Goal: Task Accomplishment & Management: Manage account settings

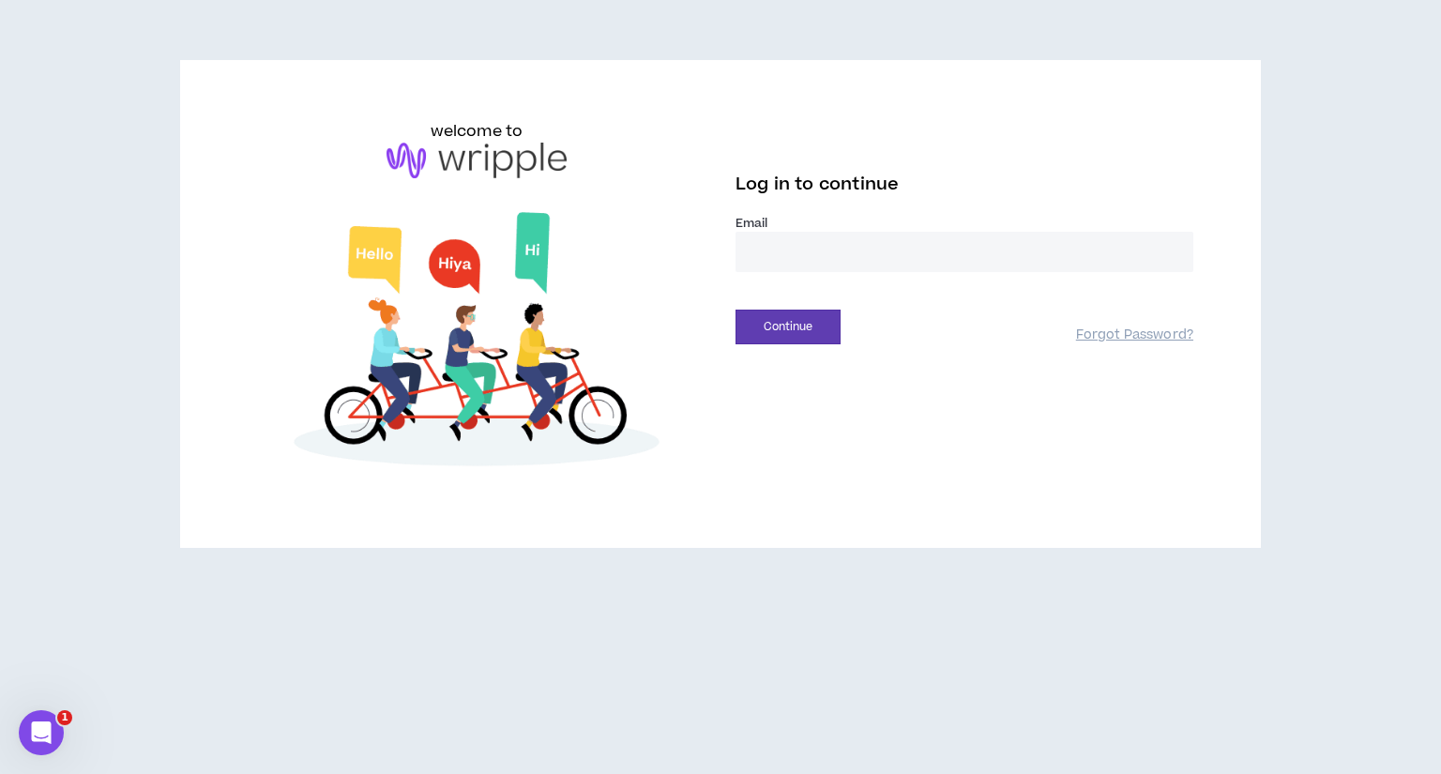
click at [811, 256] on input "email" at bounding box center [965, 252] width 458 height 40
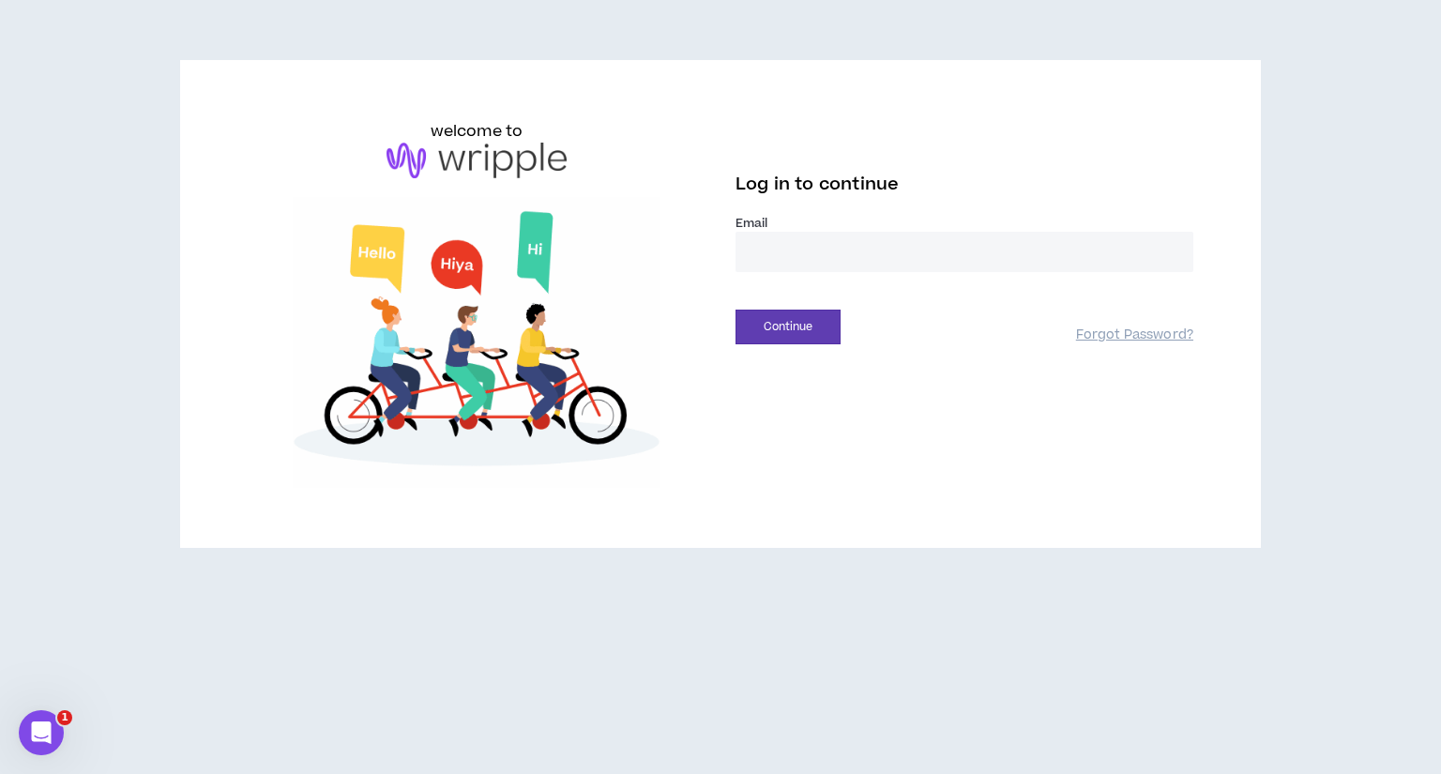
type input "**********"
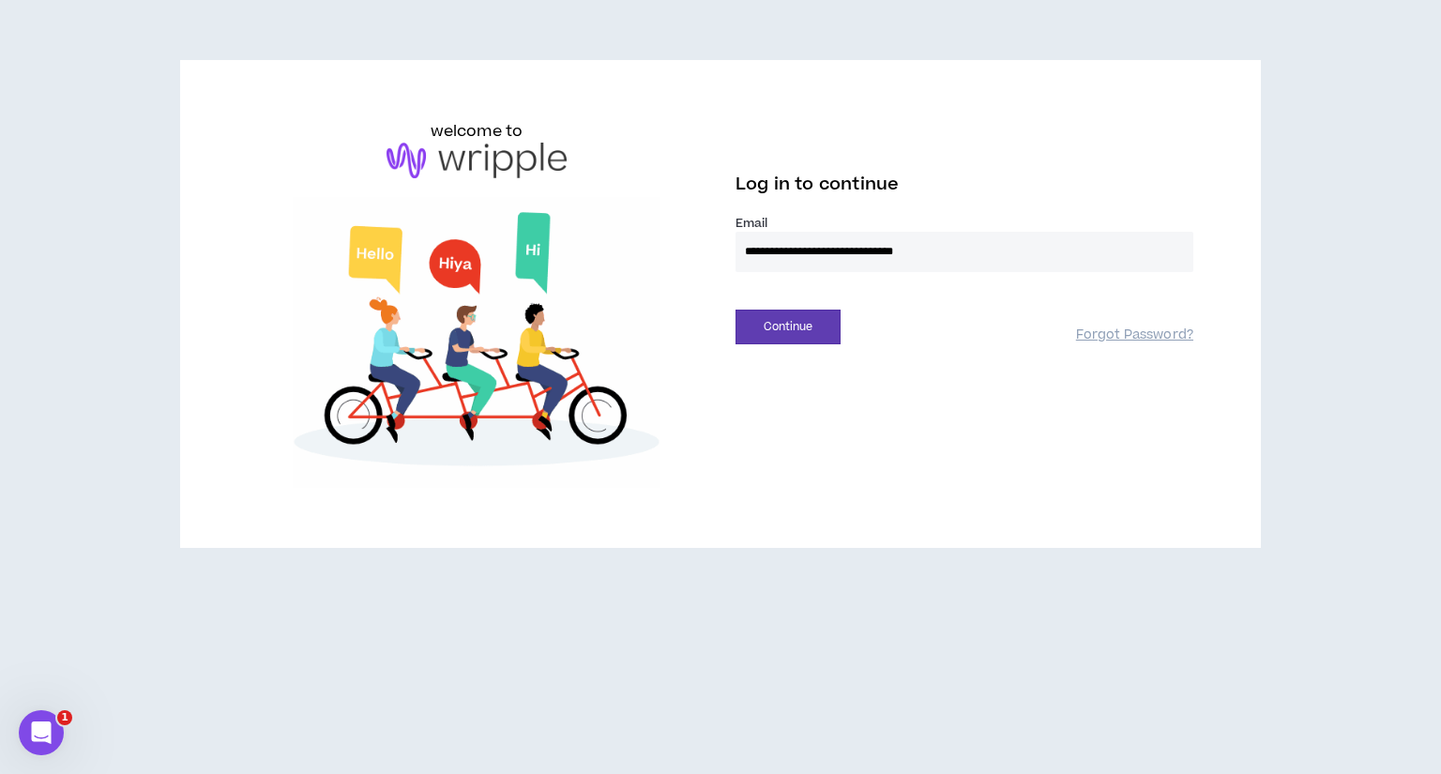
click at [736, 310] on button "Continue" at bounding box center [788, 327] width 105 height 35
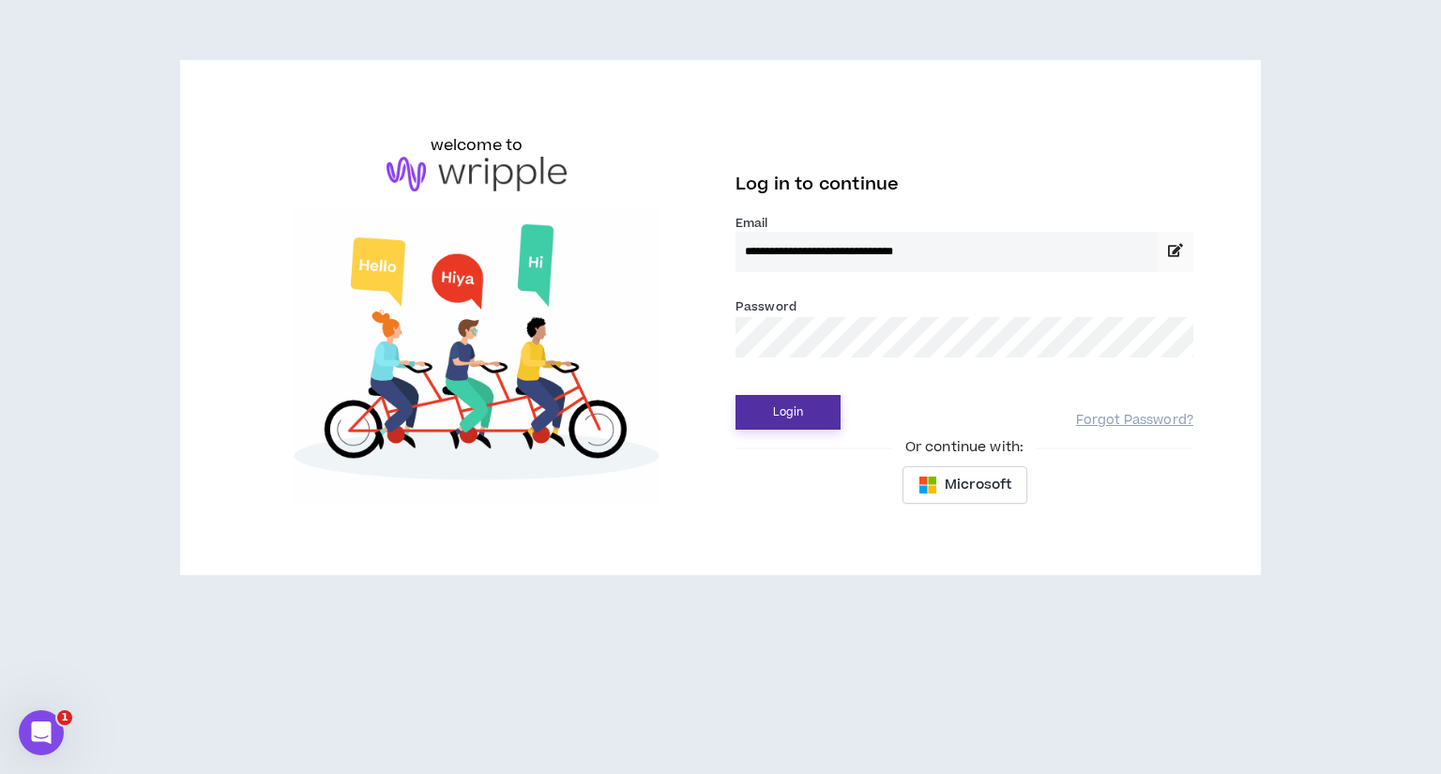
click at [799, 401] on button "Login" at bounding box center [788, 412] width 105 height 35
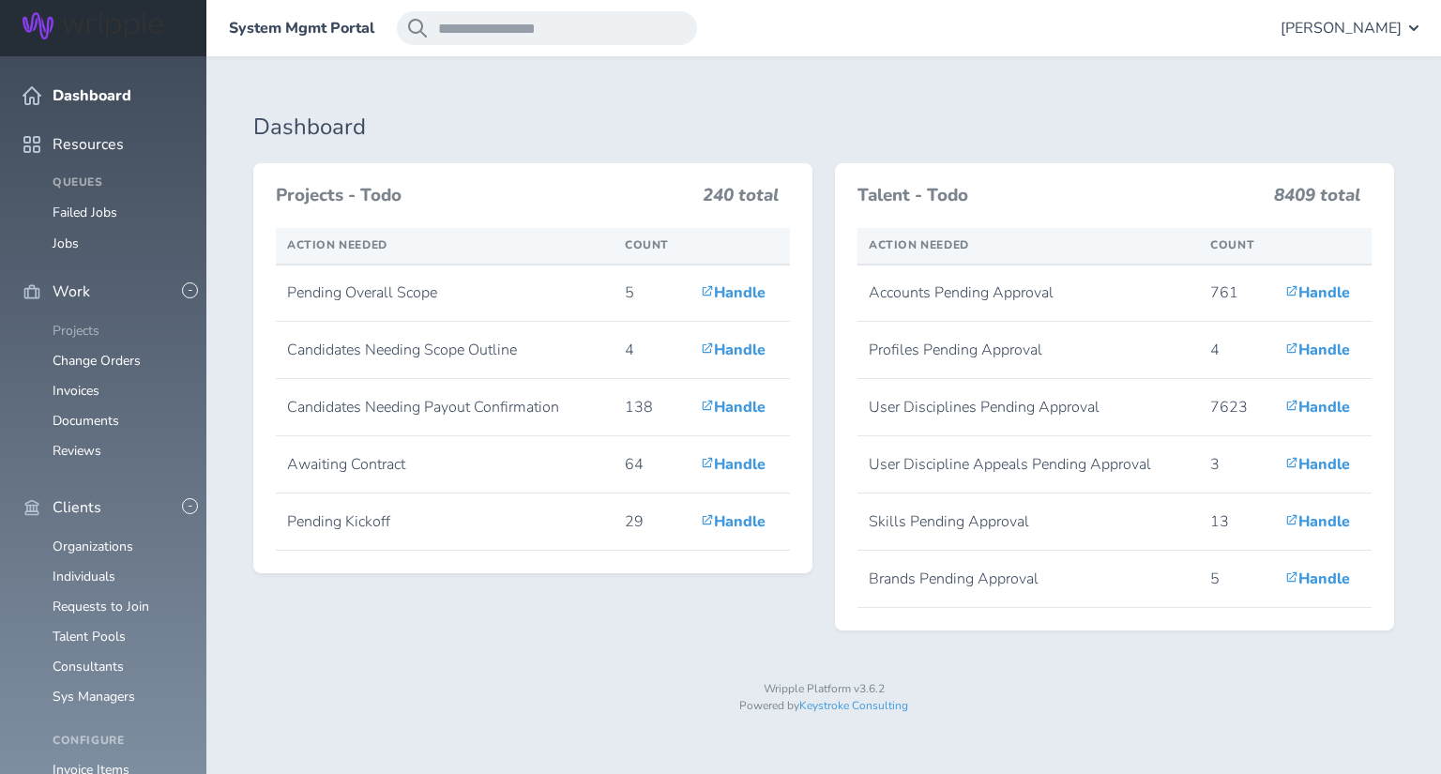
click at [91, 322] on link "Projects" at bounding box center [76, 331] width 47 height 18
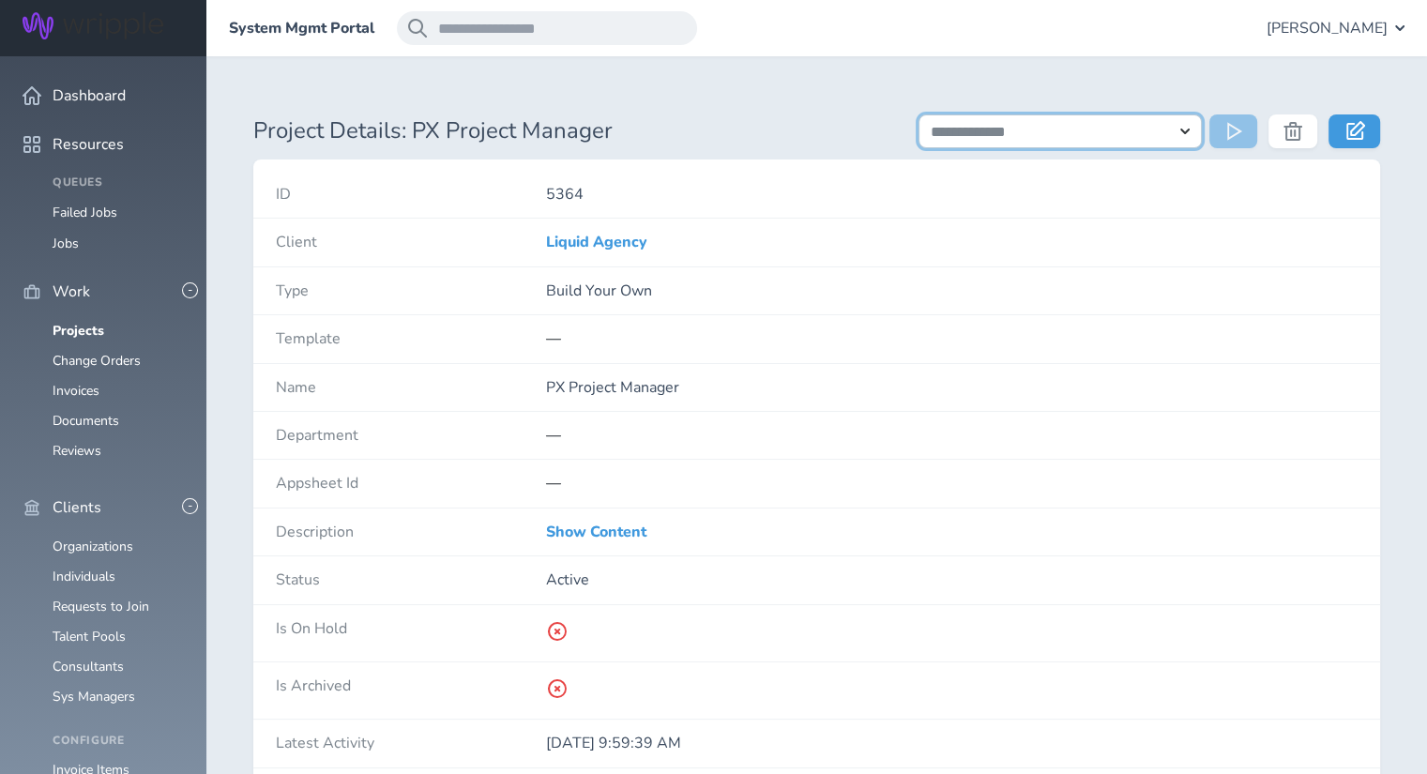
click at [1006, 126] on select "**********" at bounding box center [1059, 131] width 283 height 34
select select "**********"
click at [918, 114] on select "**********" at bounding box center [1059, 131] width 283 height 34
click at [1221, 140] on button at bounding box center [1233, 131] width 48 height 34
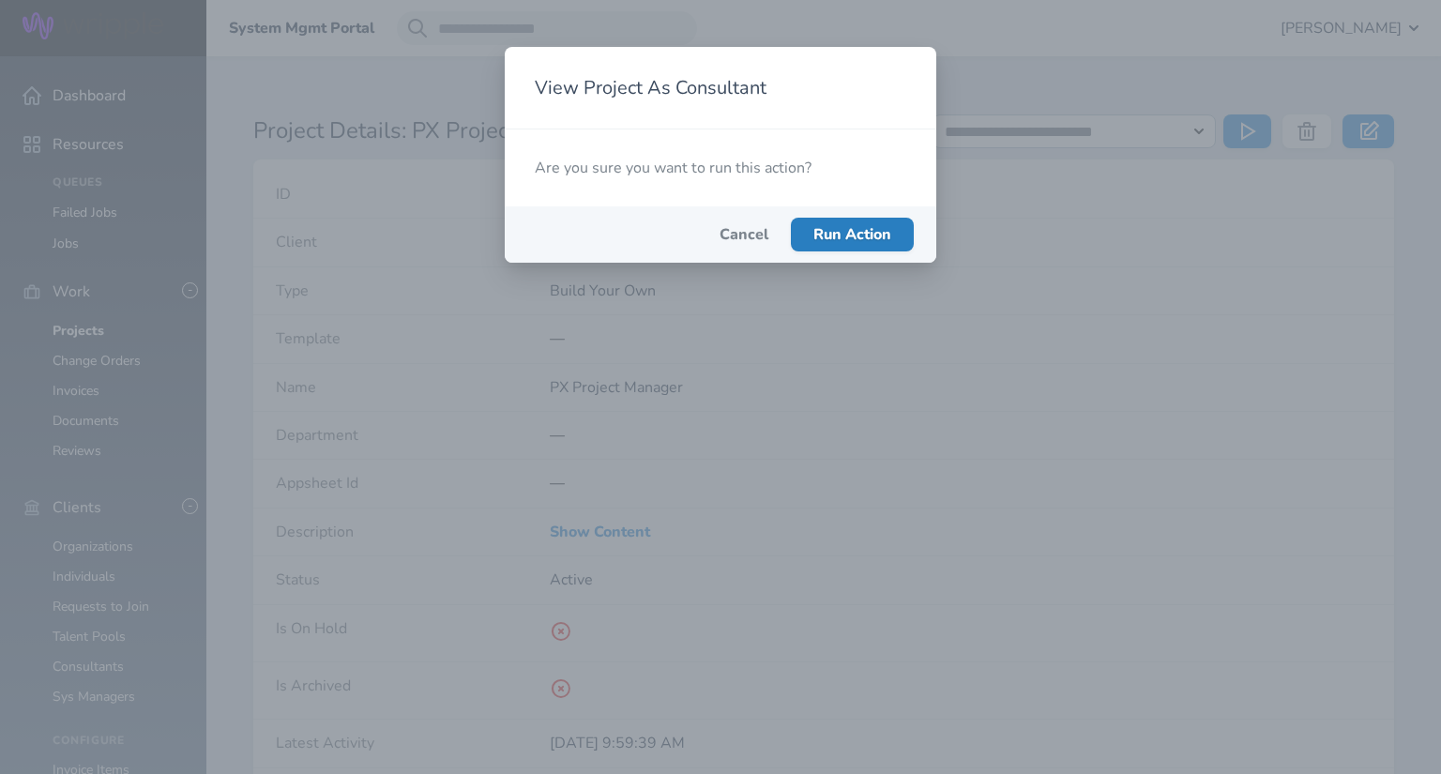
click at [856, 234] on span "Run Action" at bounding box center [852, 234] width 78 height 21
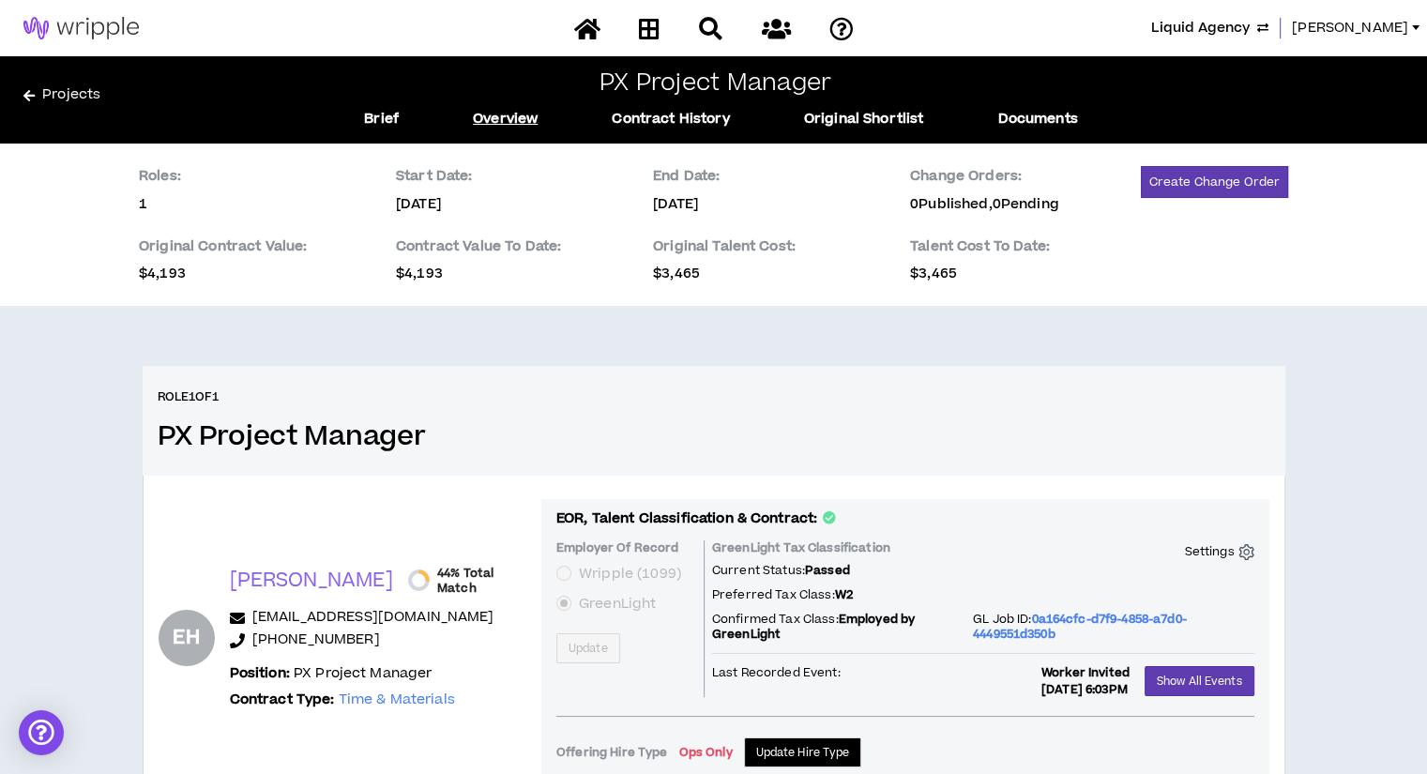
click at [490, 640] on p "[PHONE_NUMBER]" at bounding box center [378, 640] width 296 height 23
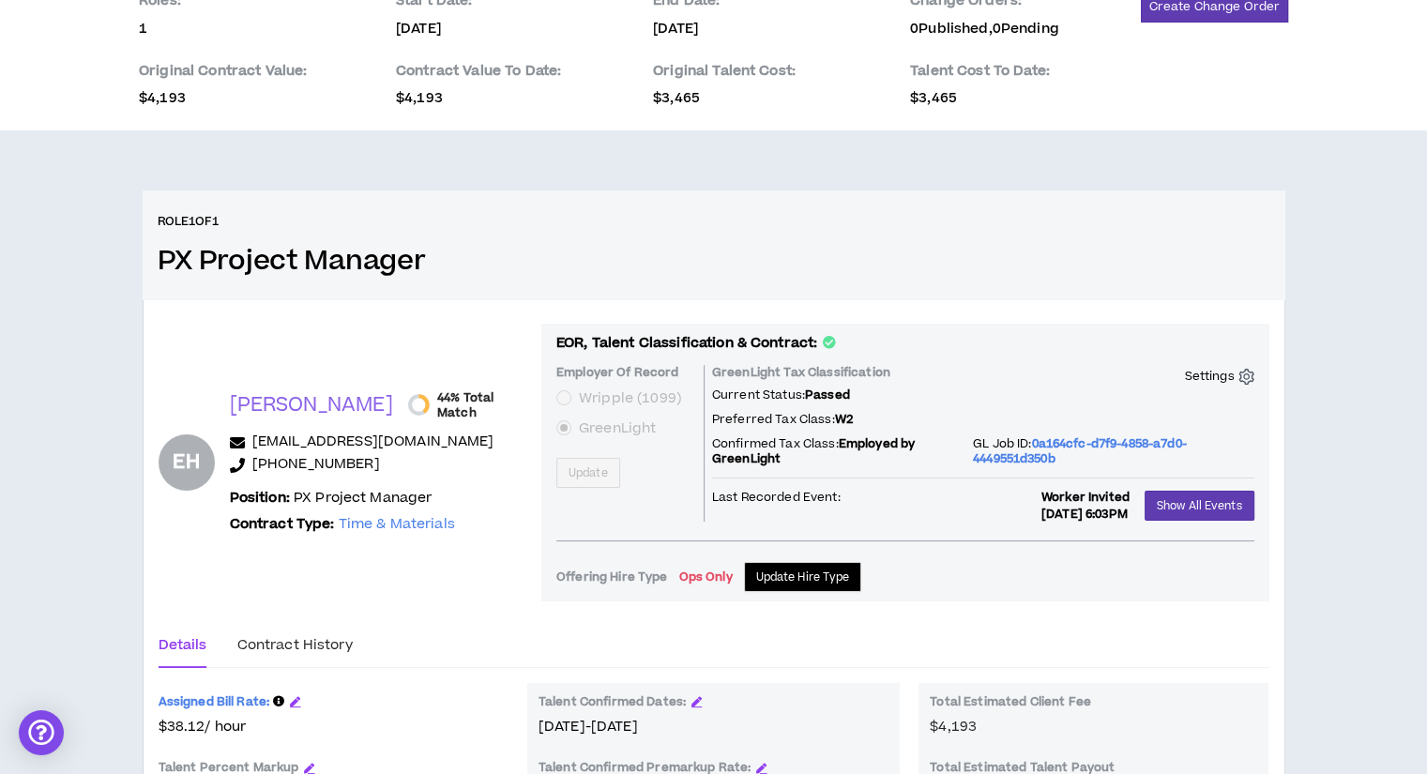
scroll to position [180, 0]
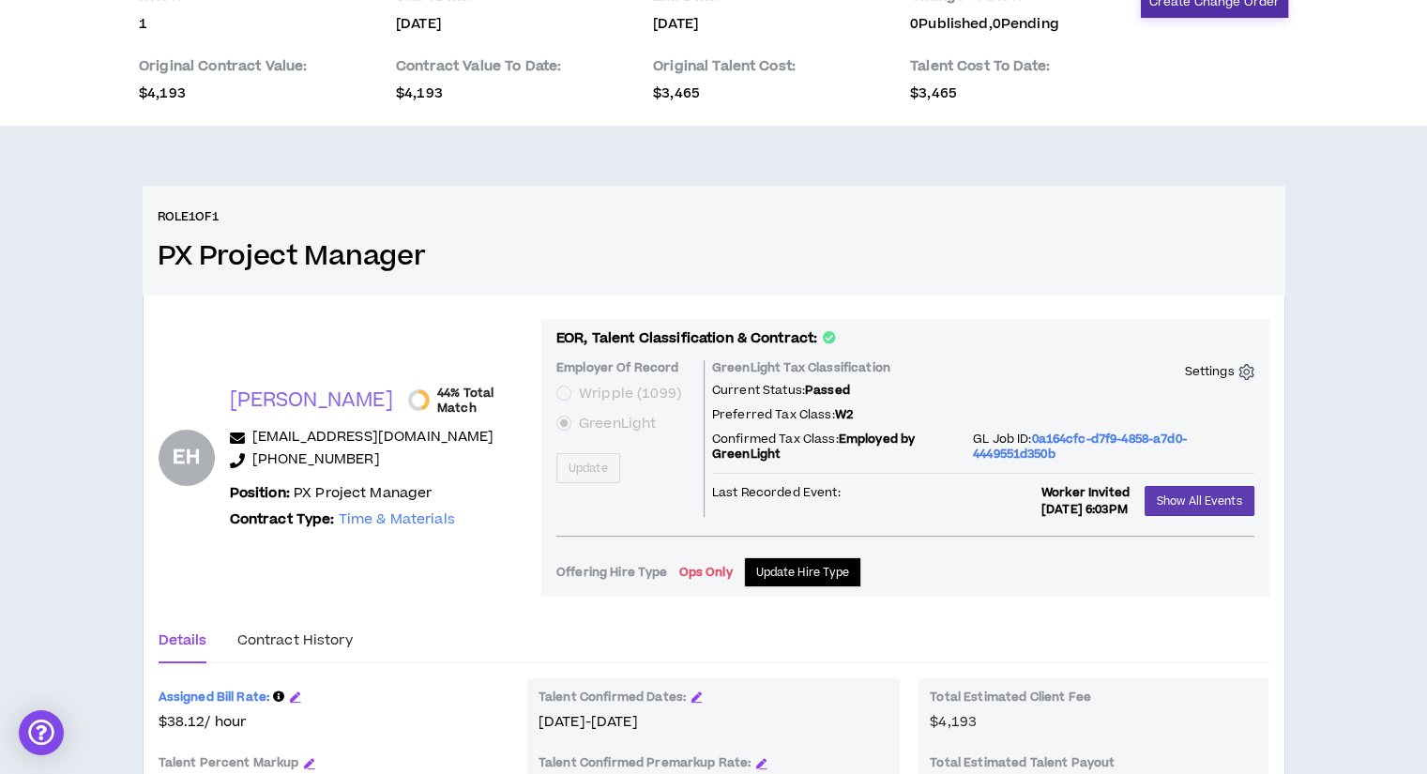
click at [1194, 6] on button "Create Change Order" at bounding box center [1214, 2] width 147 height 32
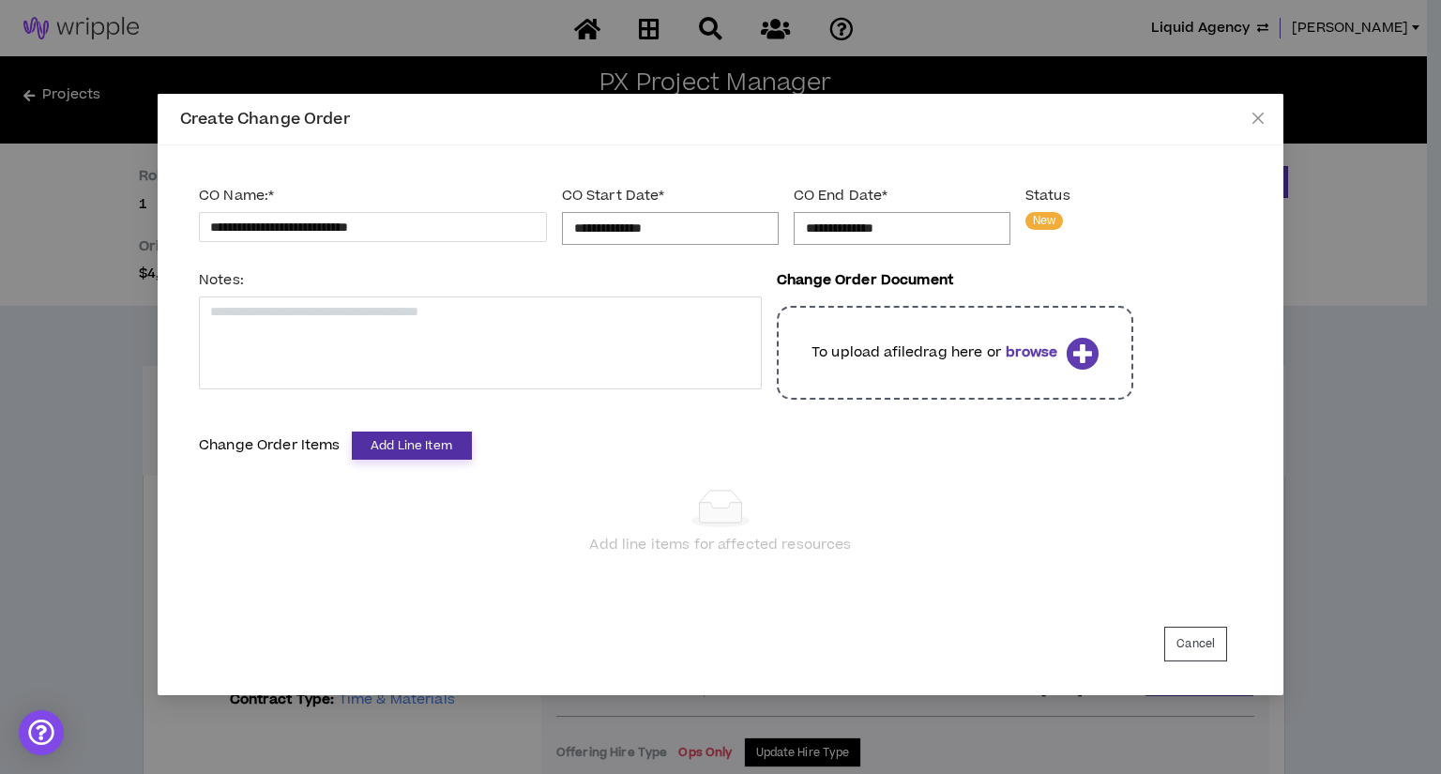
click at [418, 438] on button "Add Line Item" at bounding box center [412, 446] width 120 height 28
click at [410, 479] on span "PX Project Manager" at bounding box center [391, 480] width 139 height 21
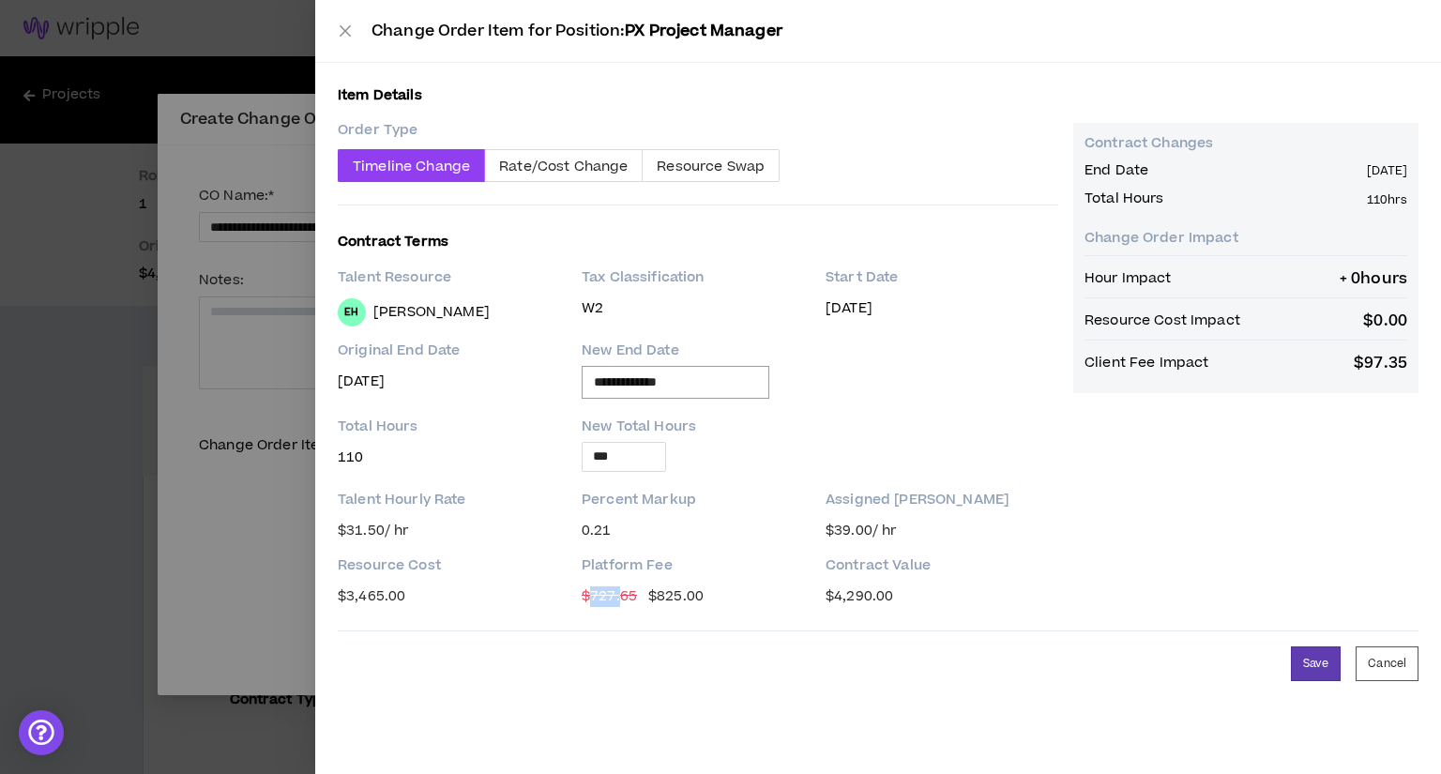
drag, startPoint x: 591, startPoint y: 601, endPoint x: 619, endPoint y: 603, distance: 28.2
click at [619, 603] on span "$ 727.65" at bounding box center [609, 596] width 55 height 21
click at [627, 598] on span "$ 727.65" at bounding box center [609, 596] width 55 height 21
drag, startPoint x: 660, startPoint y: 594, endPoint x: 737, endPoint y: 588, distance: 78.1
click at [737, 588] on div "$ 727.65 $ 825.00" at bounding box center [698, 591] width 233 height 32
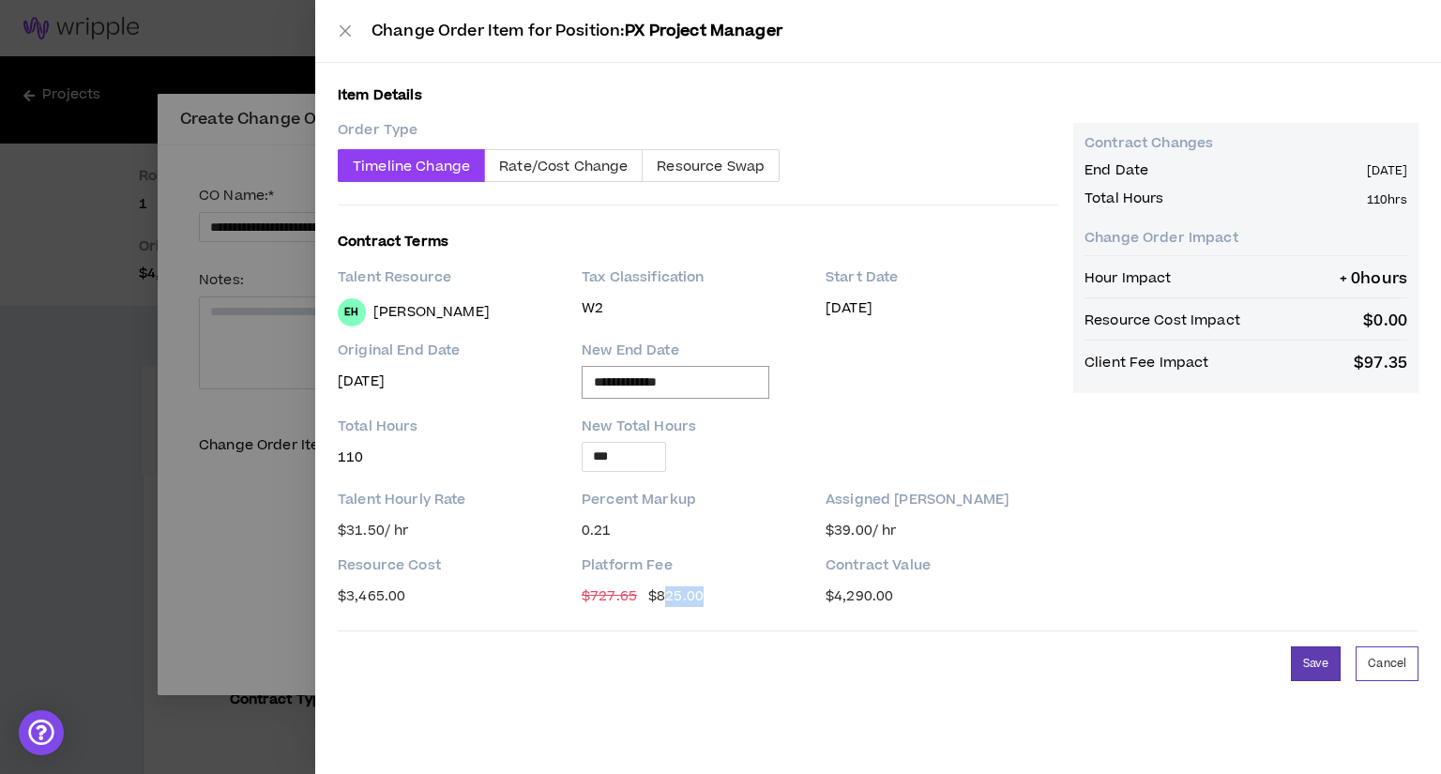
click at [697, 599] on span "$ 825.00" at bounding box center [675, 596] width 55 height 21
drag, startPoint x: 697, startPoint y: 599, endPoint x: 645, endPoint y: 599, distance: 52.5
click at [645, 599] on span "$ 727.65 $ 825.00" at bounding box center [643, 596] width 122 height 21
drag, startPoint x: 634, startPoint y: 597, endPoint x: 569, endPoint y: 594, distance: 65.7
click at [569, 594] on div "Resource Cost $ 3,465.00 Platform Fee $ 727.65 $ 825.00 Contract Value $ 4,290.…" at bounding box center [698, 581] width 720 height 51
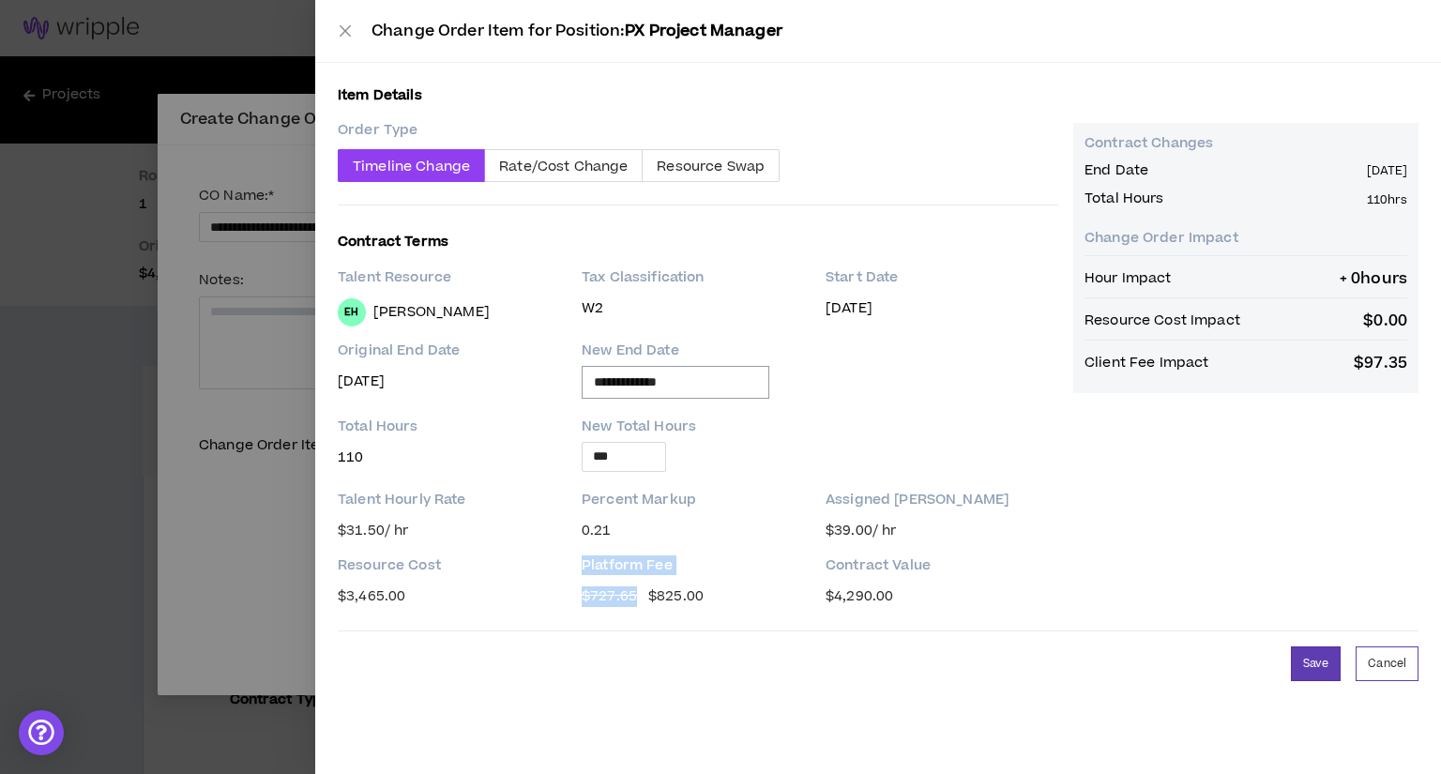
click at [599, 598] on span "$ 727.65" at bounding box center [609, 596] width 55 height 21
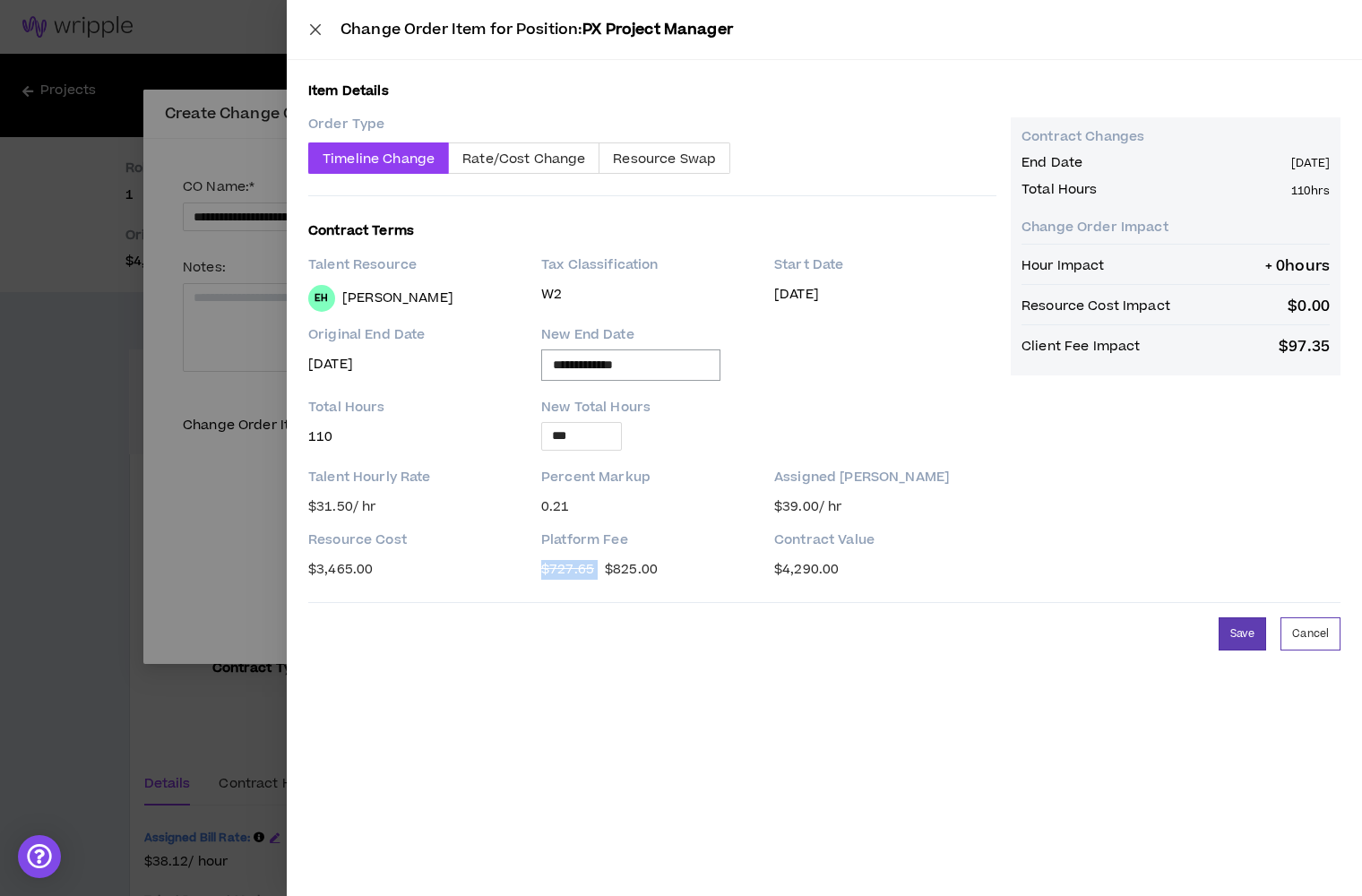
click at [311, 25] on icon "close" at bounding box center [315, 28] width 11 height 11
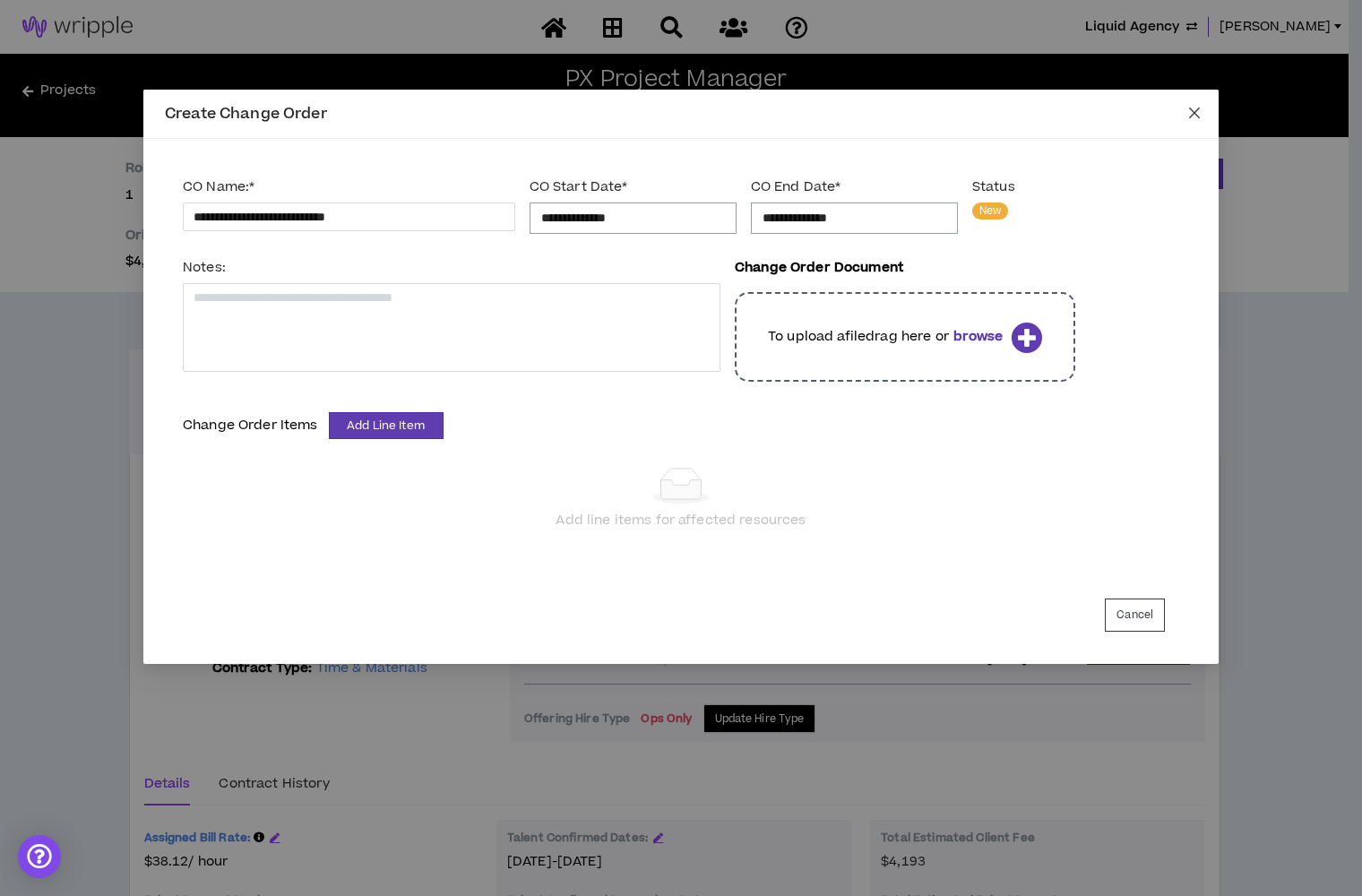
click at [1199, 119] on icon "close" at bounding box center [1194, 113] width 14 height 14
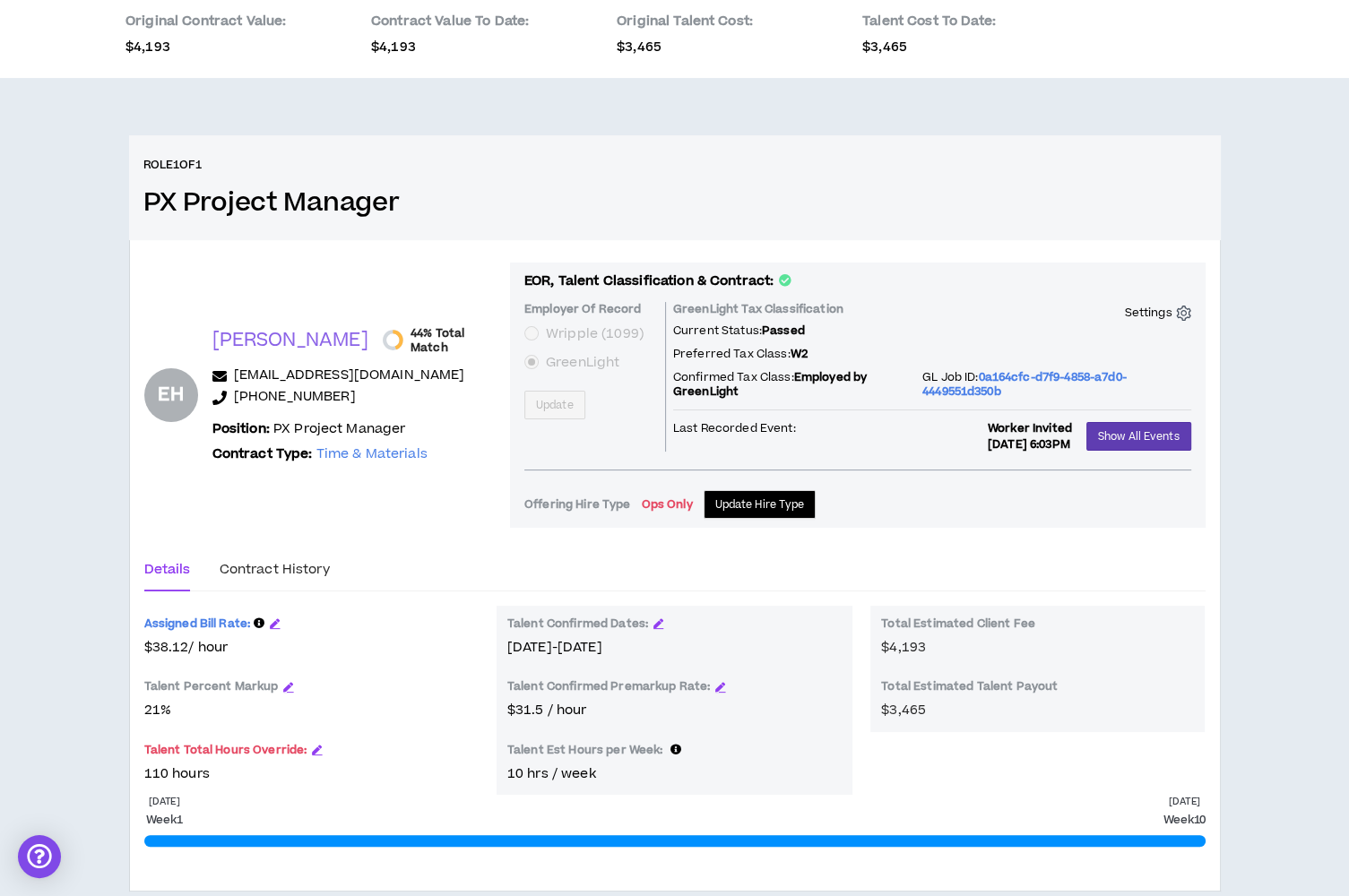
scroll to position [216, 0]
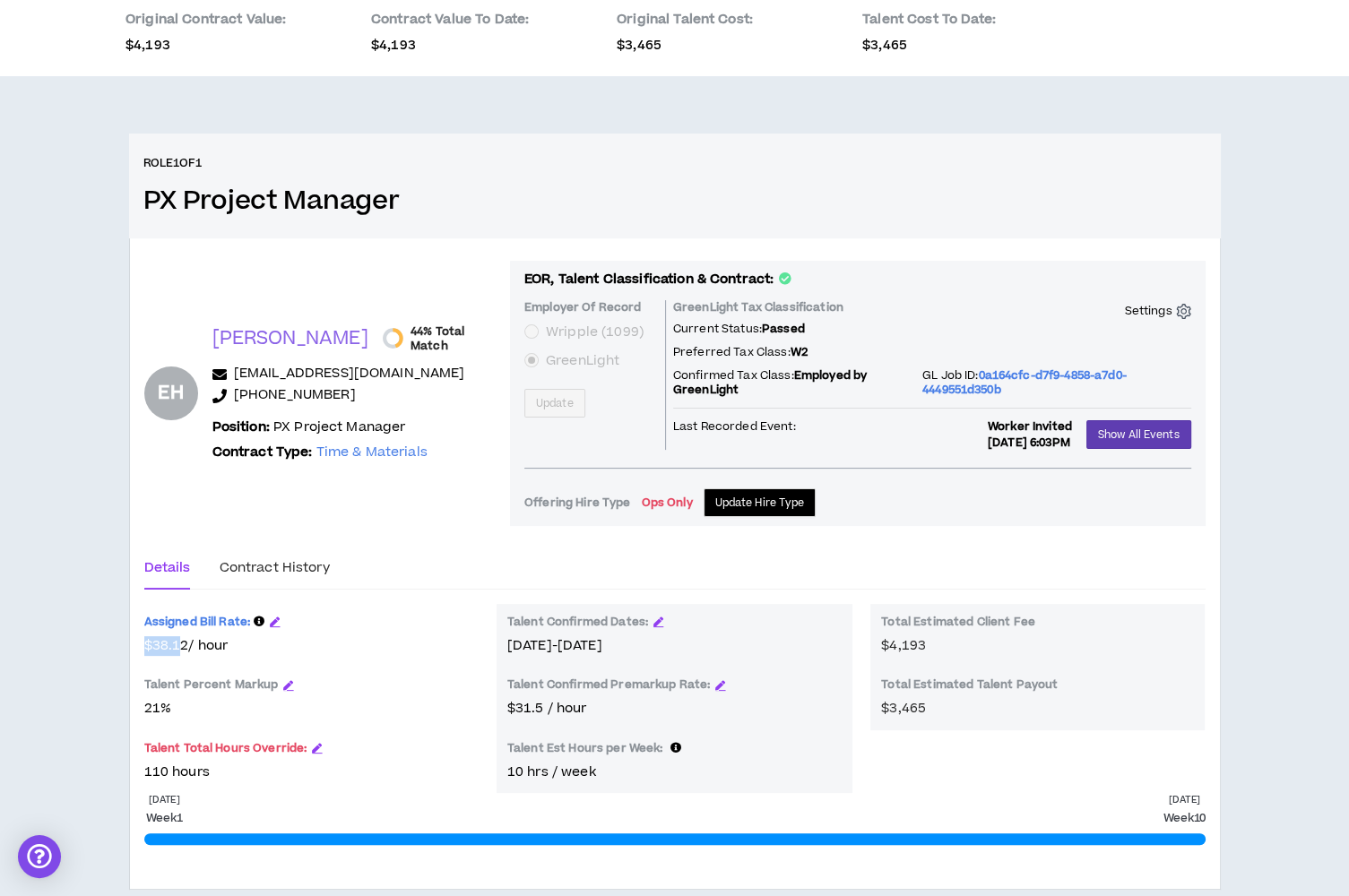
drag, startPoint x: 182, startPoint y: 651, endPoint x: 124, endPoint y: 643, distance: 58.5
click at [124, 643] on div "Role 1 of 1 PX Project Manager EH Emilee H. 44% Total Match emileerobertson0304…" at bounding box center [674, 533] width 1121 height 800
drag, startPoint x: 182, startPoint y: 649, endPoint x: 154, endPoint y: 634, distance: 31.8
click at [154, 634] on div "Assigned Bill Rate: $38.12 / hour" at bounding box center [311, 635] width 334 height 41
click at [152, 643] on span "$38.12 / hour" at bounding box center [311, 646] width 334 height 20
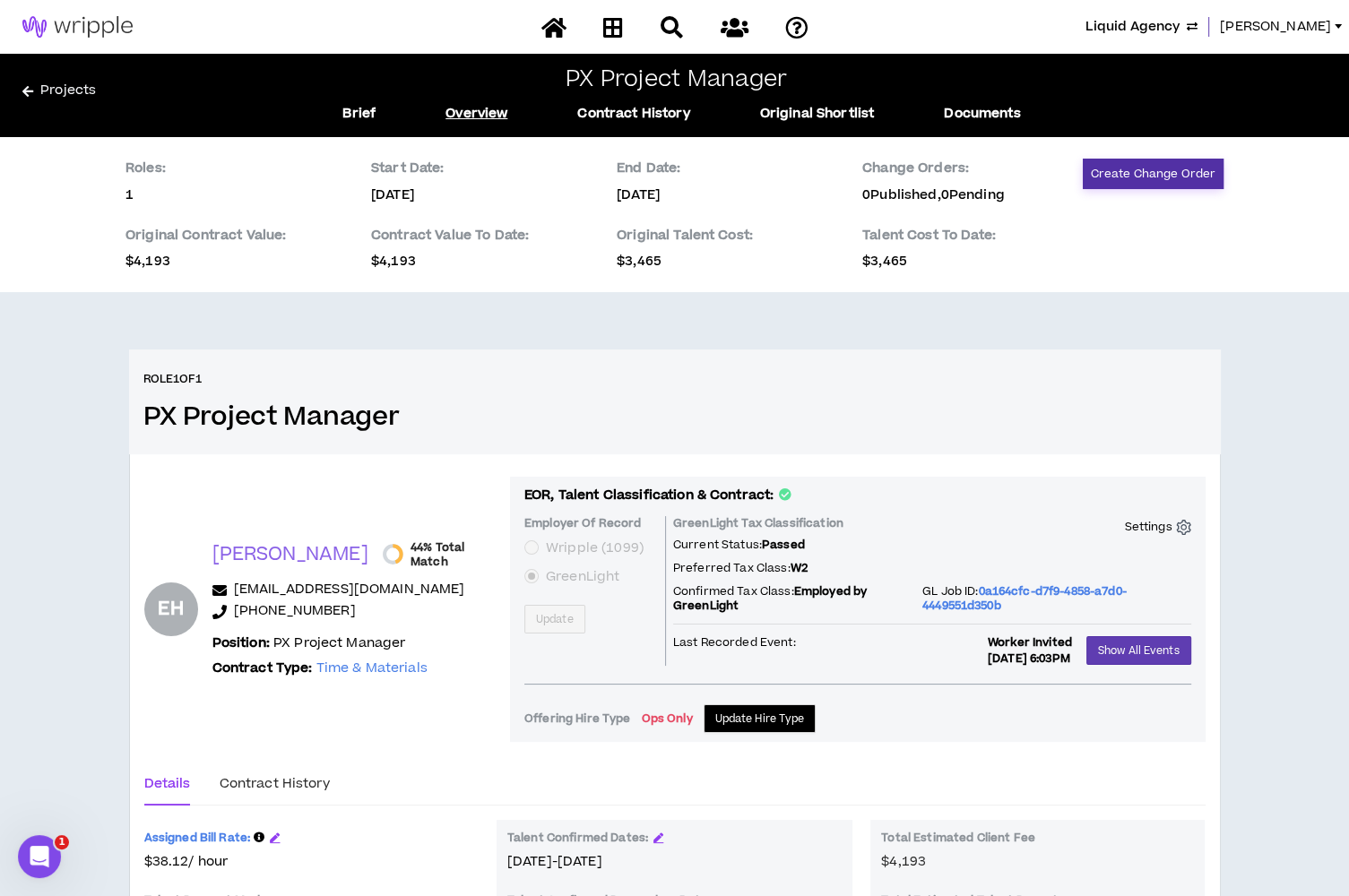
click at [1127, 165] on button "Create Change Order" at bounding box center [1152, 174] width 140 height 31
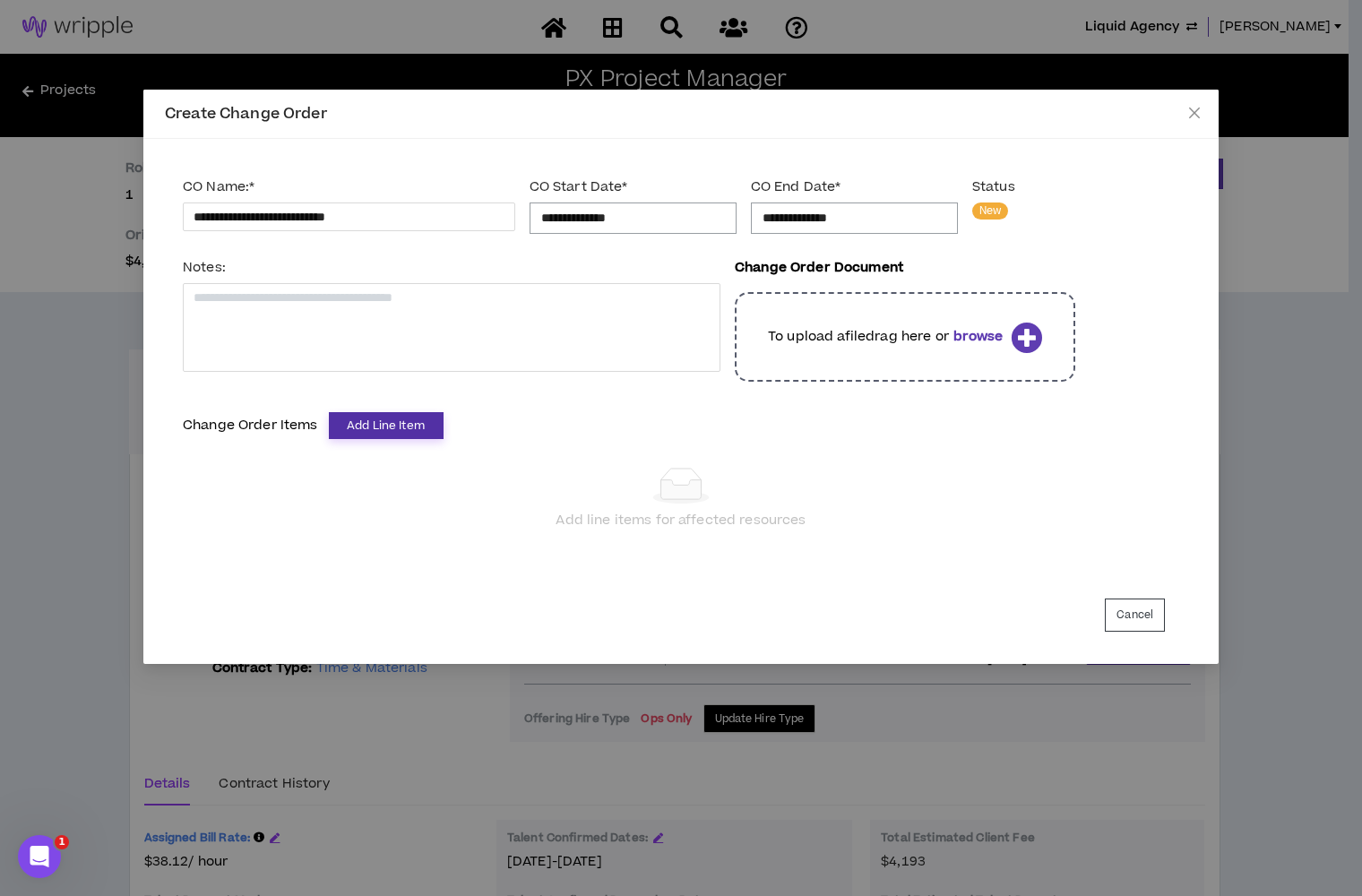
click at [388, 421] on button "Add Line Item" at bounding box center [386, 426] width 115 height 27
click at [383, 459] on span "PX Project Manager" at bounding box center [366, 459] width 133 height 20
